Goal: Task Accomplishment & Management: Manage account settings

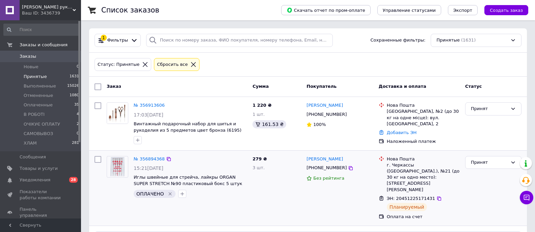
scroll to position [34, 0]
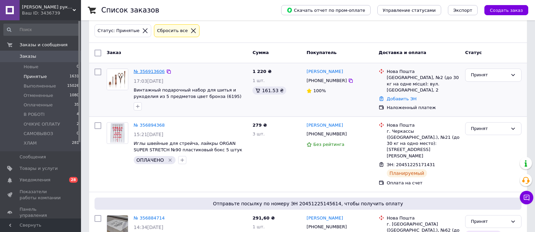
click at [149, 73] on link "№ 356913606" at bounding box center [149, 71] width 31 height 5
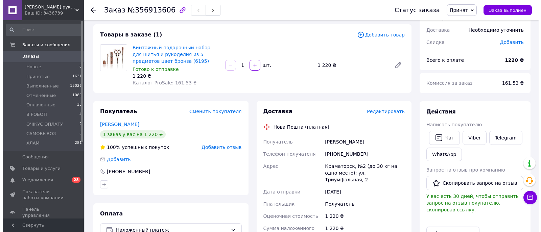
scroll to position [68, 0]
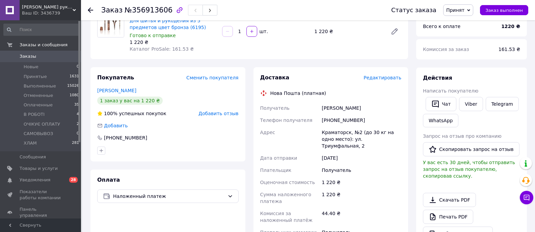
click at [381, 75] on span "Редактировать" at bounding box center [383, 77] width 38 height 5
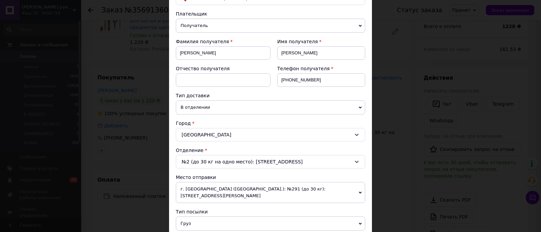
scroll to position [101, 0]
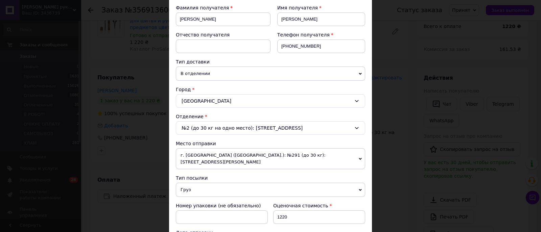
click at [202, 191] on div "Плательщик Получатель Отправитель Фамилия получателя Руденко Имя получателя Еле…" at bounding box center [270, 177] width 189 height 400
click at [198, 186] on span "Груз" at bounding box center [270, 190] width 189 height 14
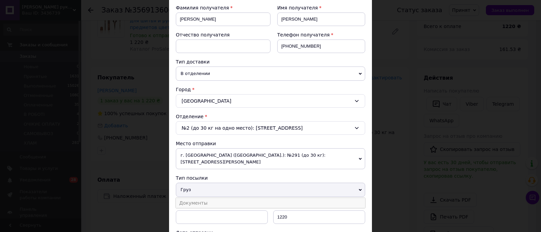
click at [198, 198] on li "Документы" at bounding box center [270, 203] width 189 height 10
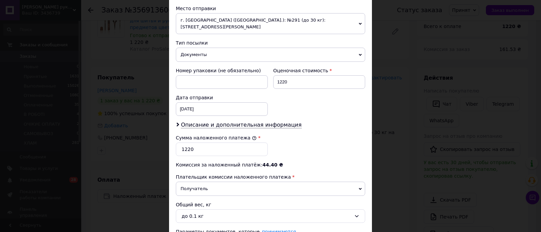
scroll to position [270, 0]
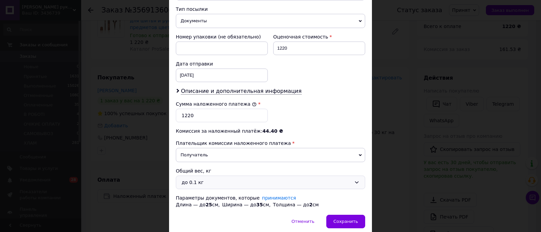
click at [206, 179] on div "до 0.1 кг" at bounding box center [266, 182] width 170 height 7
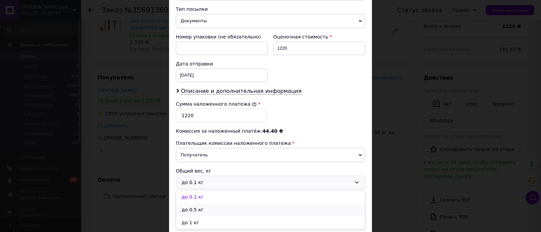
click at [196, 203] on li "до 0.5 кг" at bounding box center [270, 209] width 189 height 13
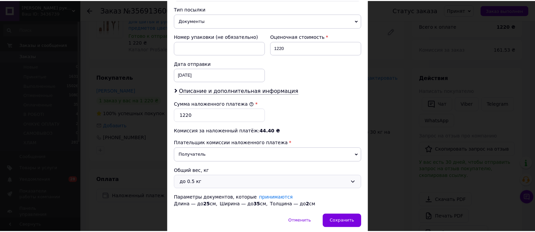
scroll to position [290, 0]
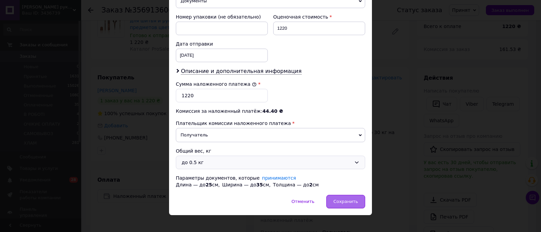
click at [348, 199] on span "Сохранить" at bounding box center [345, 201] width 25 height 5
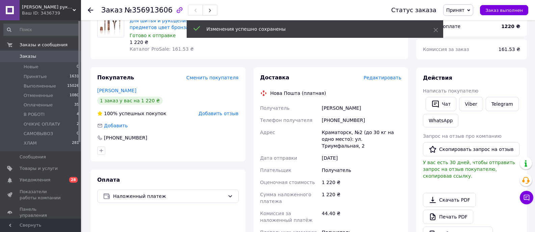
scroll to position [169, 0]
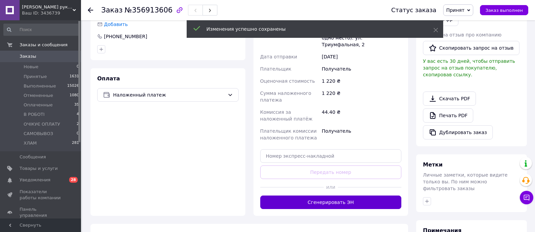
click at [329, 197] on button "Сгенерировать ЭН" at bounding box center [331, 203] width 142 height 14
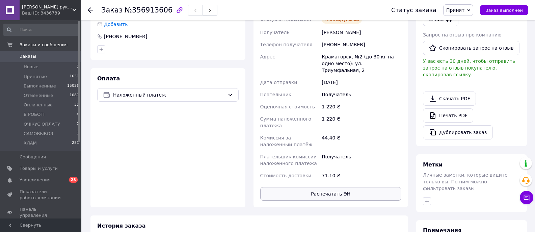
click at [336, 191] on button "Распечатать ЭН" at bounding box center [331, 194] width 142 height 14
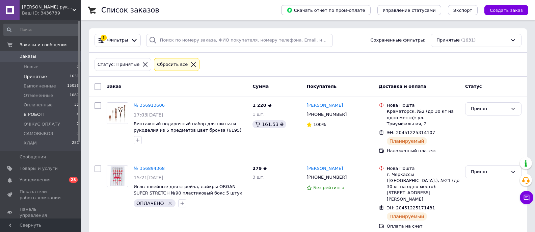
click at [32, 115] on span "В РОБОТІ" at bounding box center [34, 114] width 21 height 6
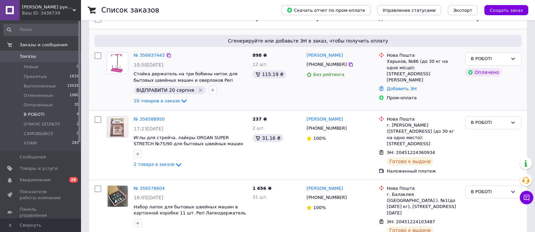
scroll to position [34, 0]
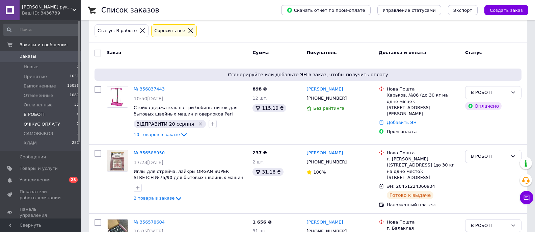
click at [37, 126] on span "ОЧІКУЄ ОПЛАТУ" at bounding box center [42, 124] width 36 height 6
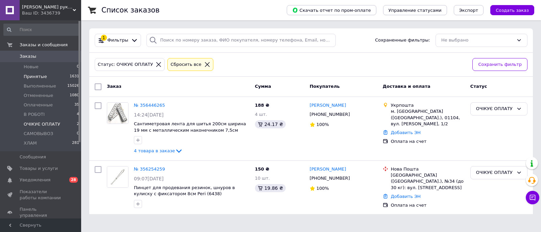
click at [39, 77] on span "Принятые" at bounding box center [35, 77] width 23 height 6
